Goal: Navigation & Orientation: Find specific page/section

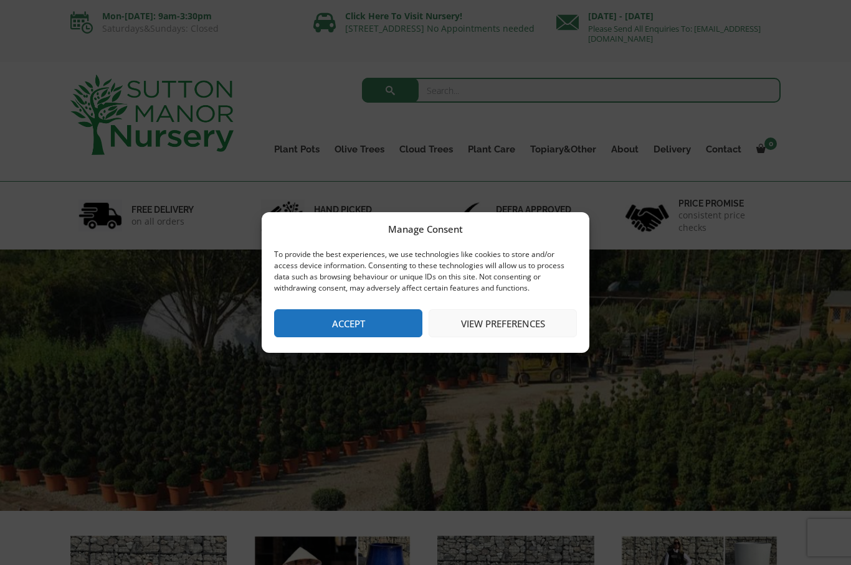
click at [371, 326] on button "Accept" at bounding box center [348, 323] width 148 height 28
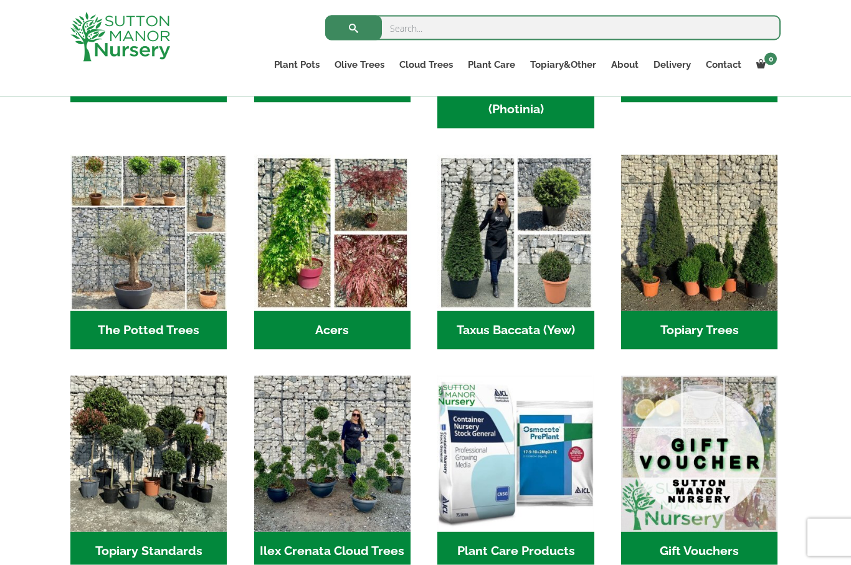
scroll to position [828, 0]
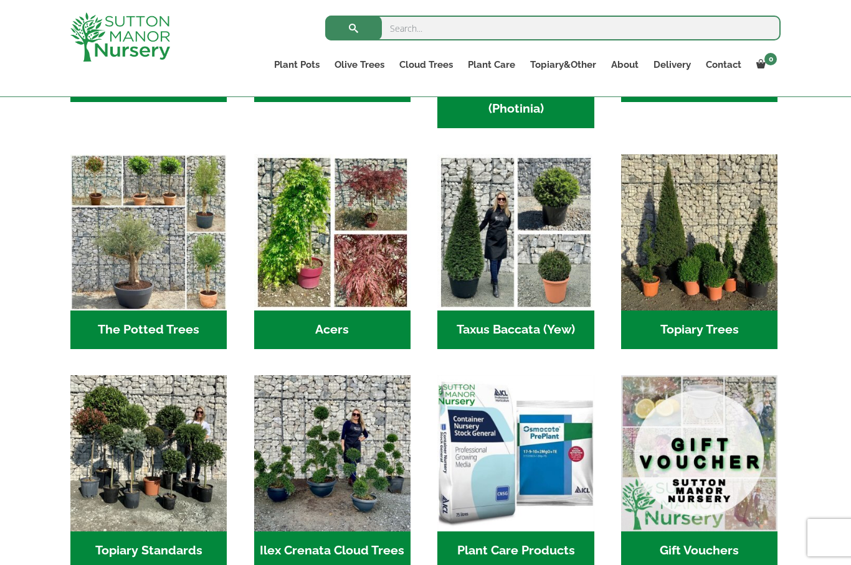
click at [324, 311] on h2 "Acers (2)" at bounding box center [332, 330] width 156 height 39
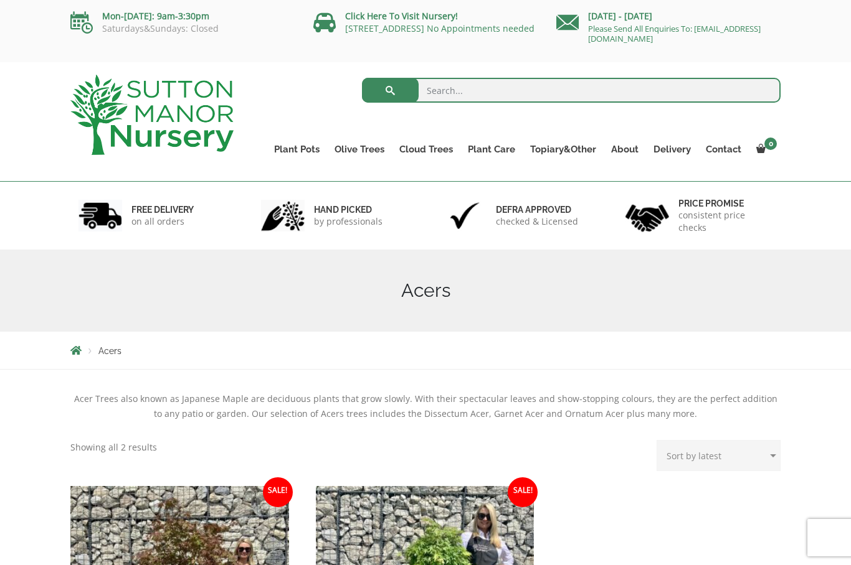
click at [0, 0] on link "100% Italian Terracotta" at bounding box center [0, 0] width 0 height 0
click at [0, 0] on link "Big Bell Pots" at bounding box center [0, 0] width 0 height 0
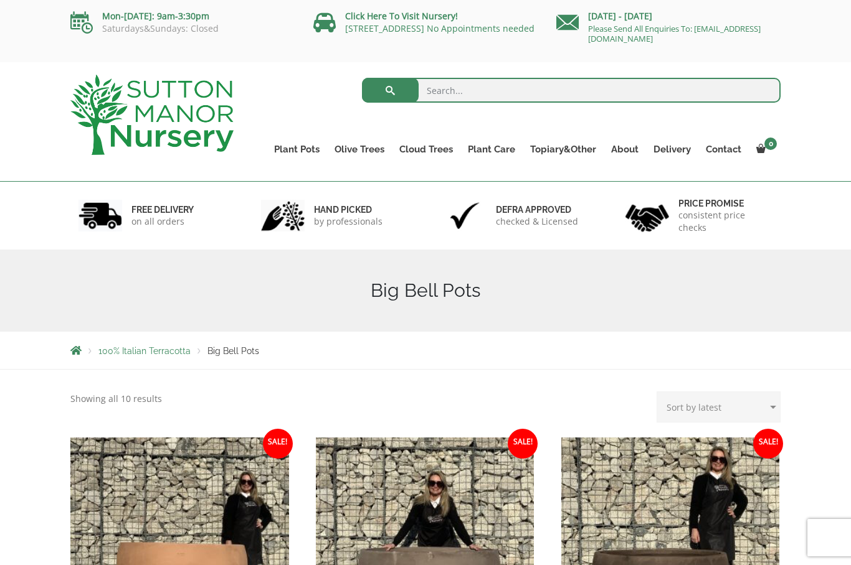
click at [0, 0] on link "The Old Stone Pots" at bounding box center [0, 0] width 0 height 0
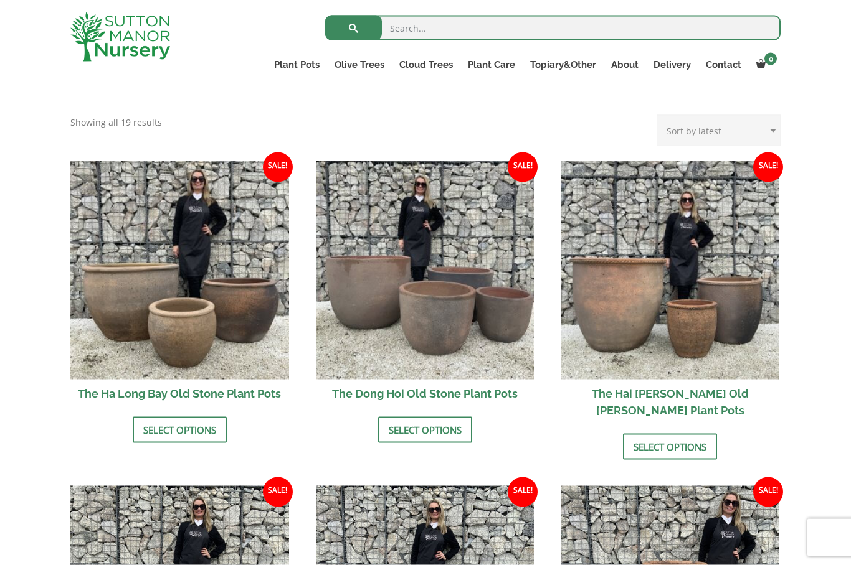
scroll to position [367, 0]
